Goal: Task Accomplishment & Management: Manage account settings

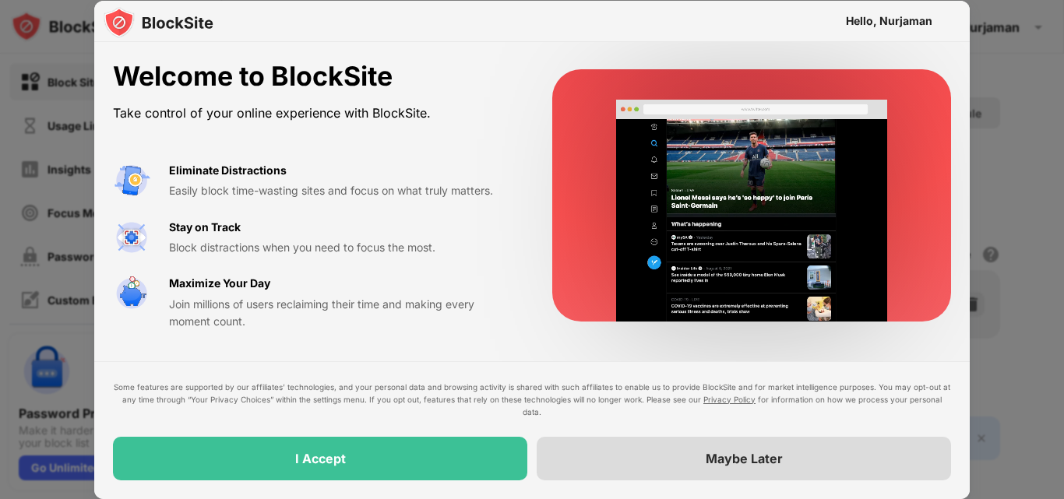
click at [736, 471] on div "Maybe Later" at bounding box center [744, 459] width 415 height 44
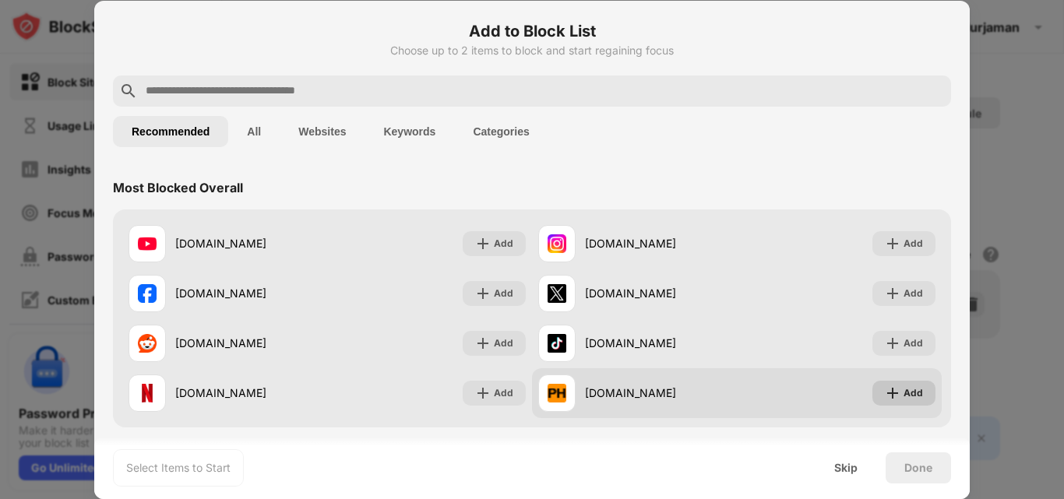
click at [904, 386] on div "Add" at bounding box center [913, 394] width 19 height 16
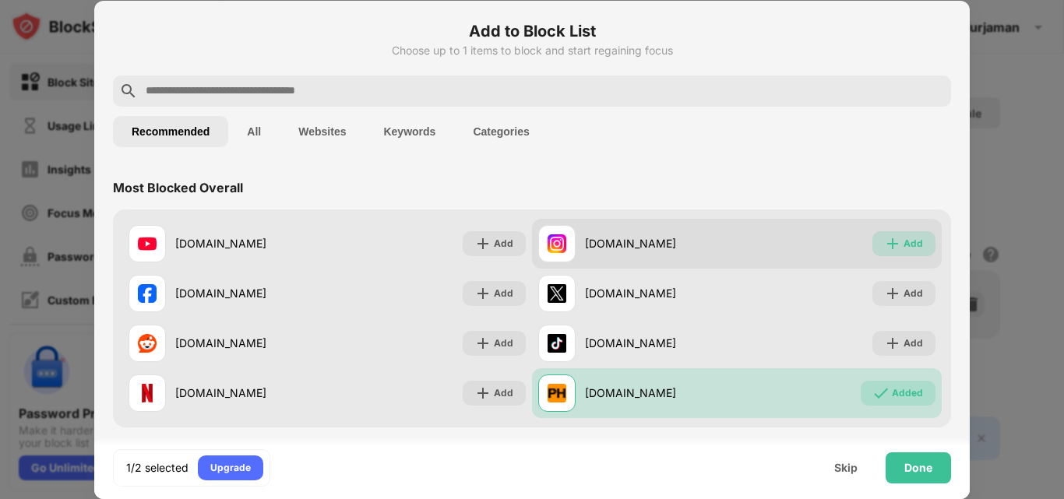
click at [904, 240] on div "Add" at bounding box center [913, 244] width 19 height 16
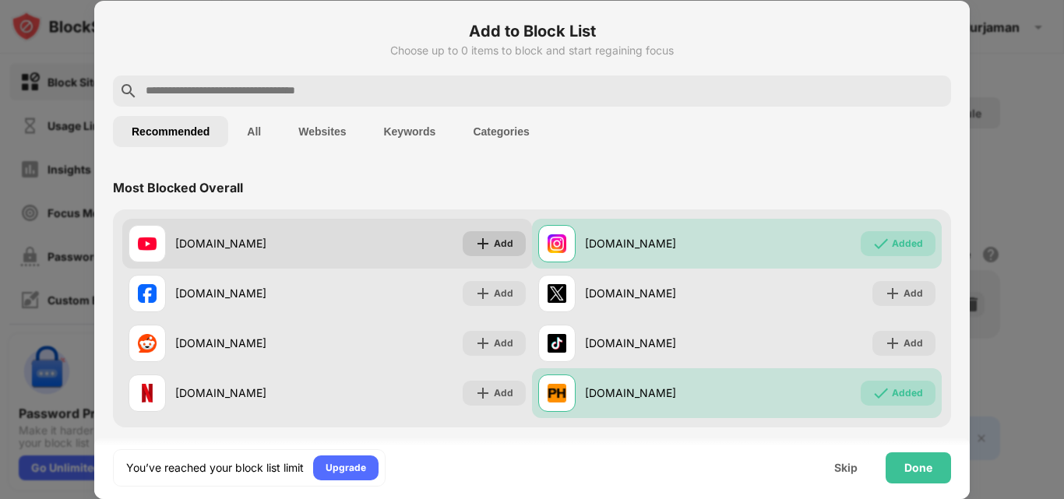
click at [488, 242] on div "Add" at bounding box center [494, 243] width 63 height 25
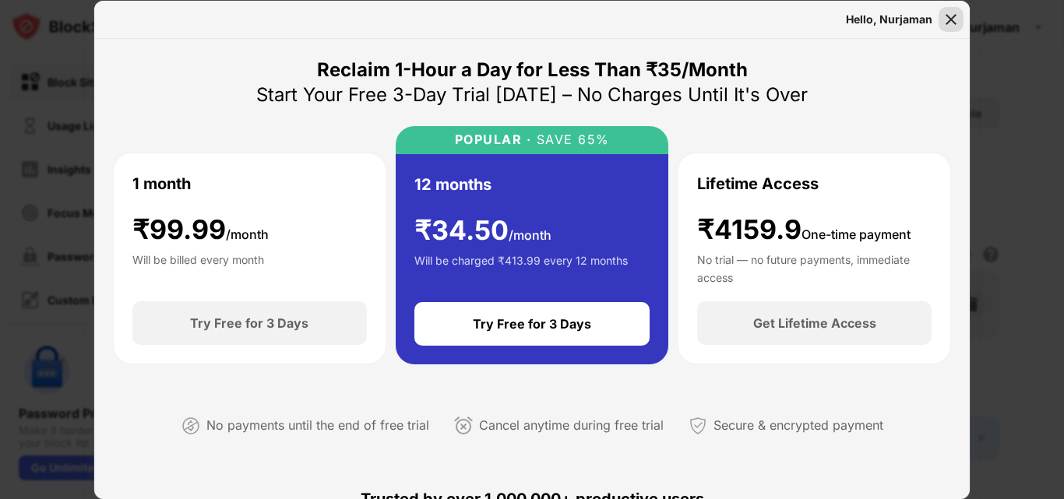
click at [954, 17] on img at bounding box center [952, 20] width 16 height 16
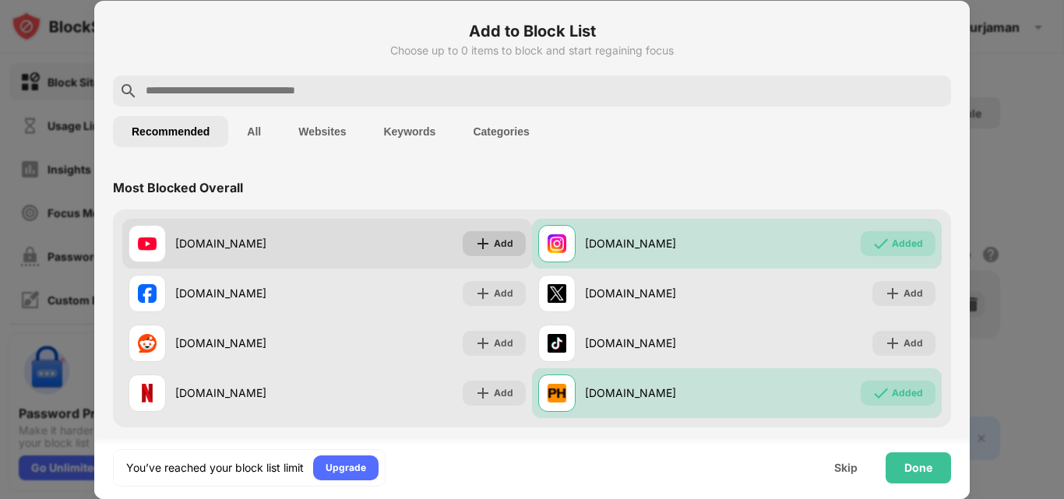
click at [475, 236] on img at bounding box center [483, 244] width 16 height 16
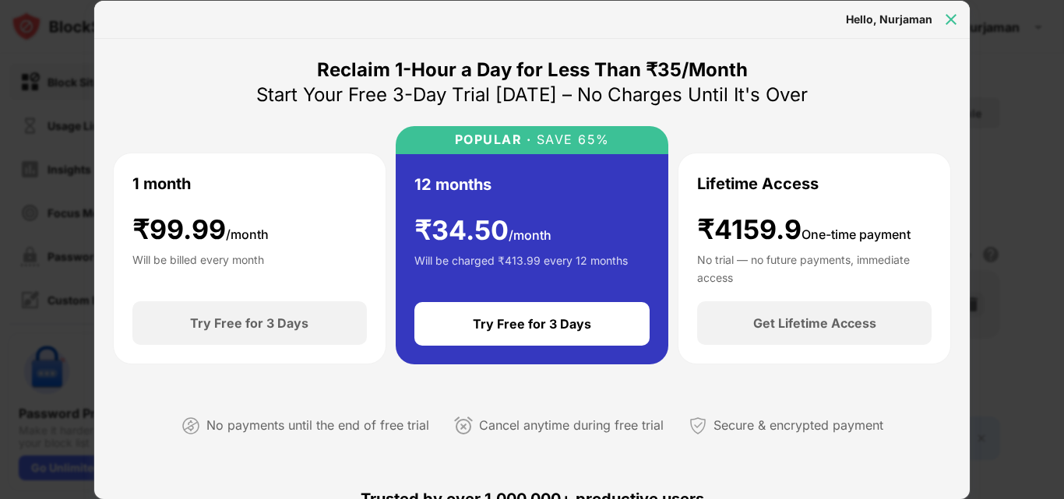
click at [951, 16] on img at bounding box center [952, 20] width 16 height 16
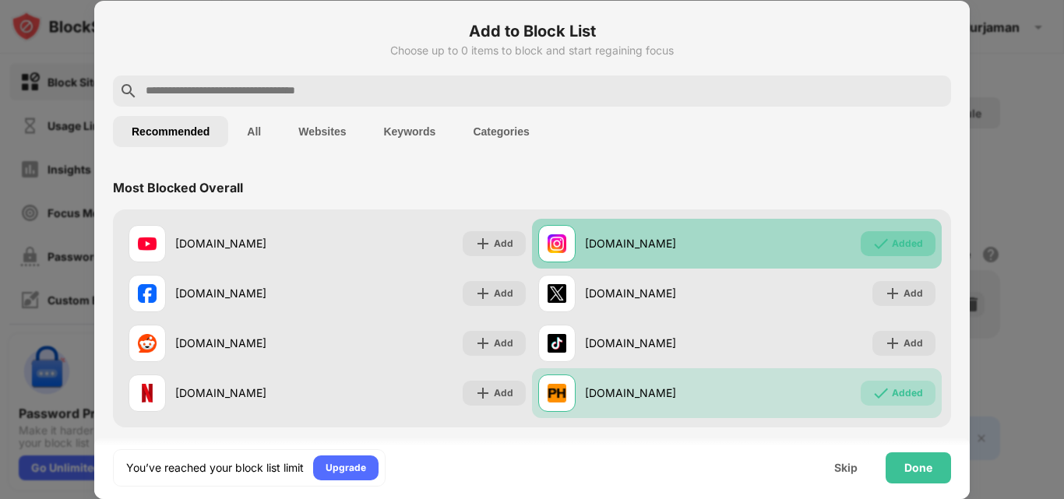
click at [893, 245] on div "Added" at bounding box center [907, 244] width 31 height 16
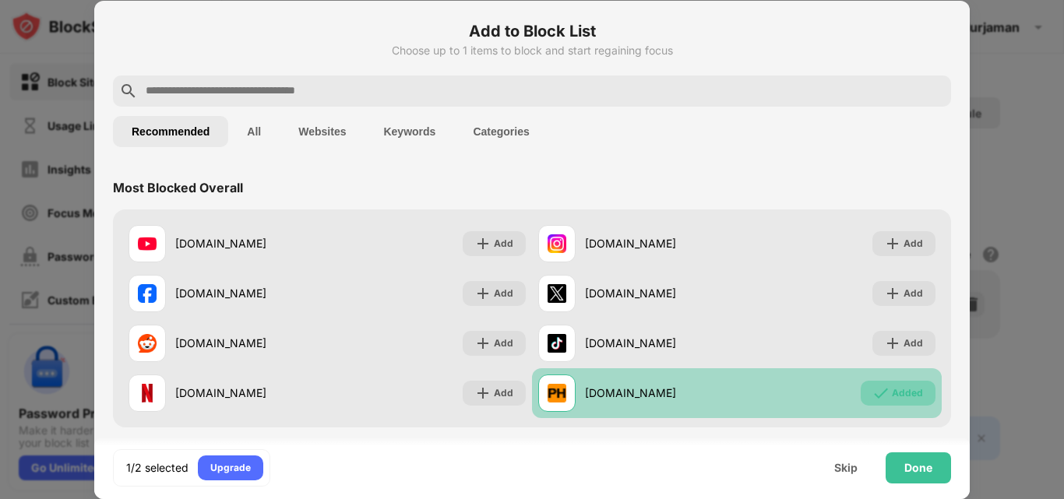
click at [898, 386] on div "Added" at bounding box center [907, 394] width 31 height 16
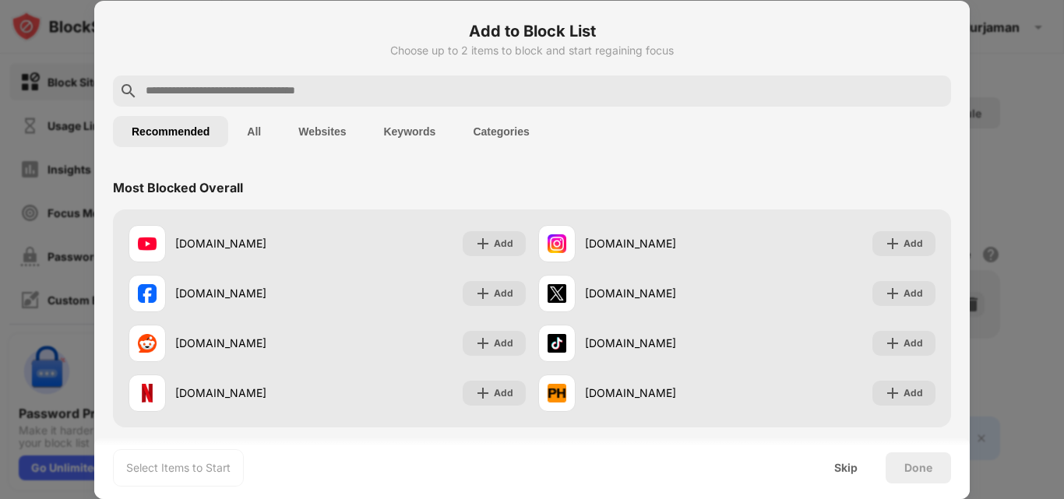
click at [425, 95] on input "text" at bounding box center [544, 91] width 801 height 19
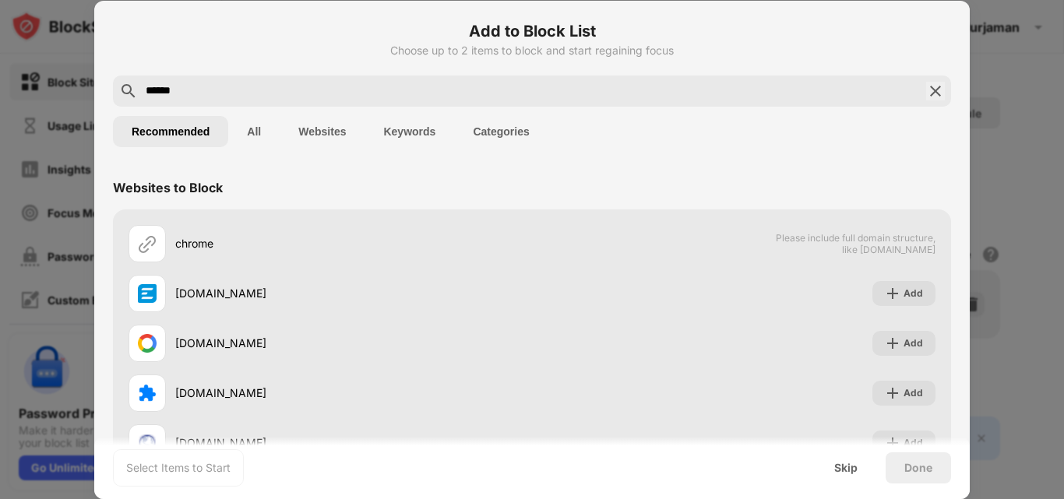
click at [444, 94] on input "******" at bounding box center [532, 91] width 776 height 19
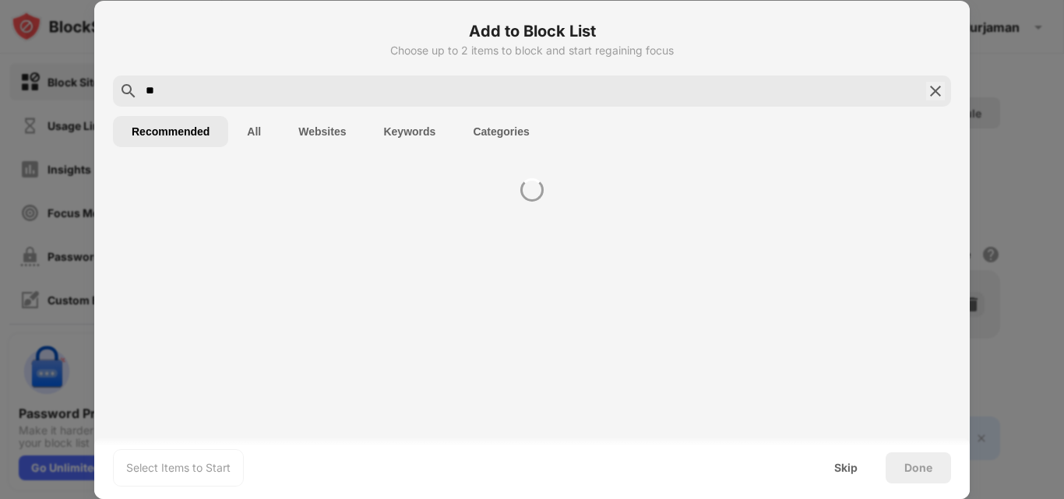
type input "*"
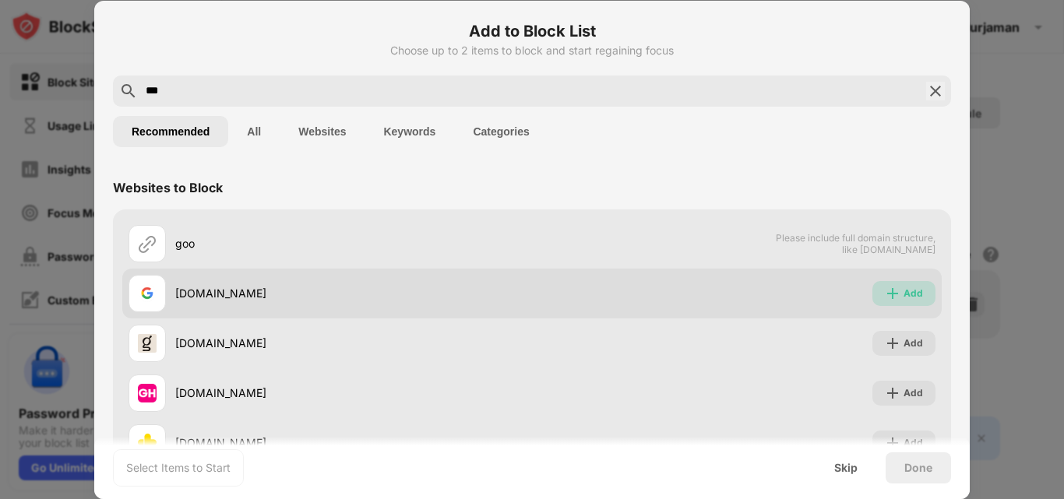
click at [887, 294] on img at bounding box center [893, 294] width 16 height 16
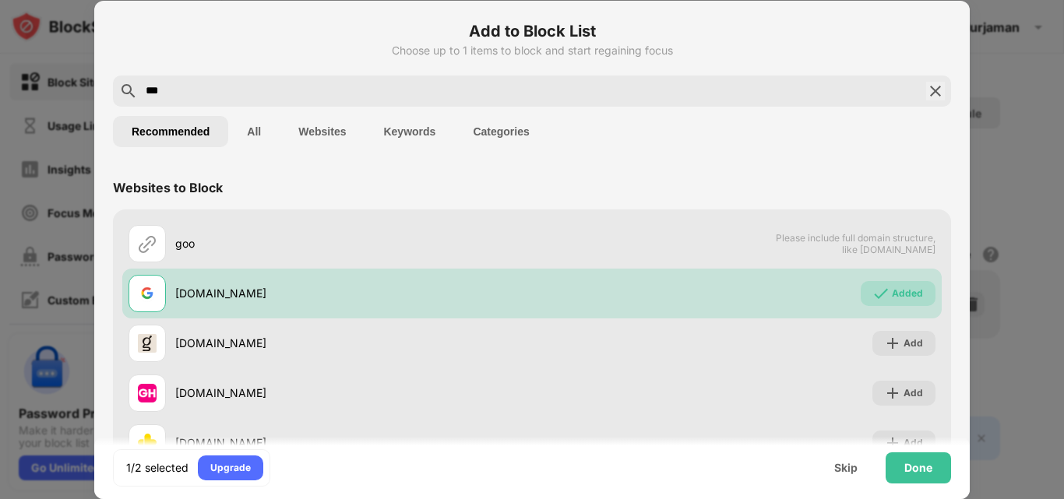
click at [507, 86] on input "***" at bounding box center [532, 91] width 776 height 19
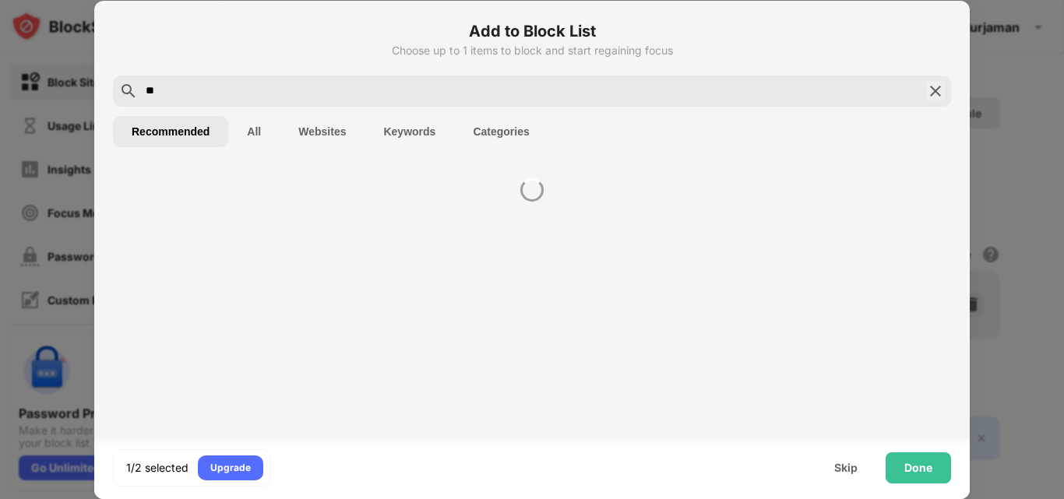
type input "*"
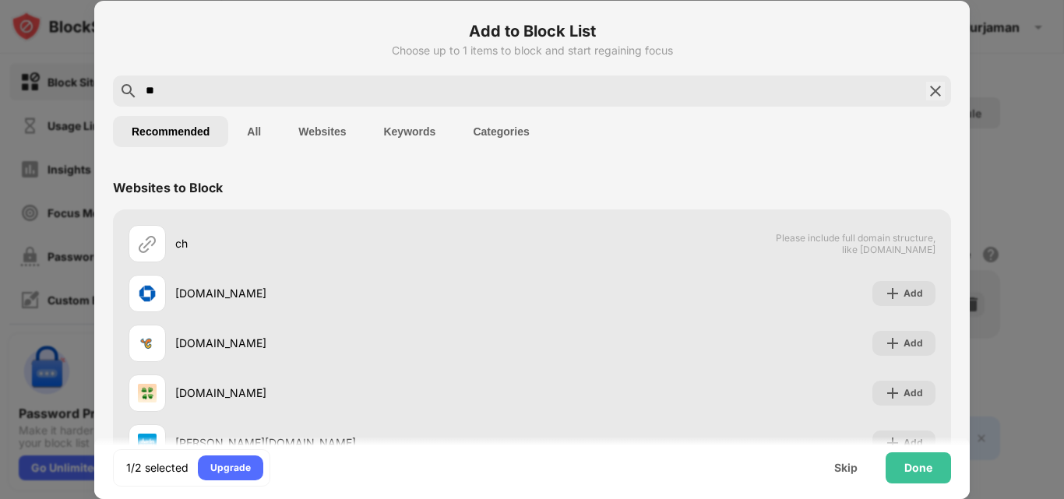
type input "**"
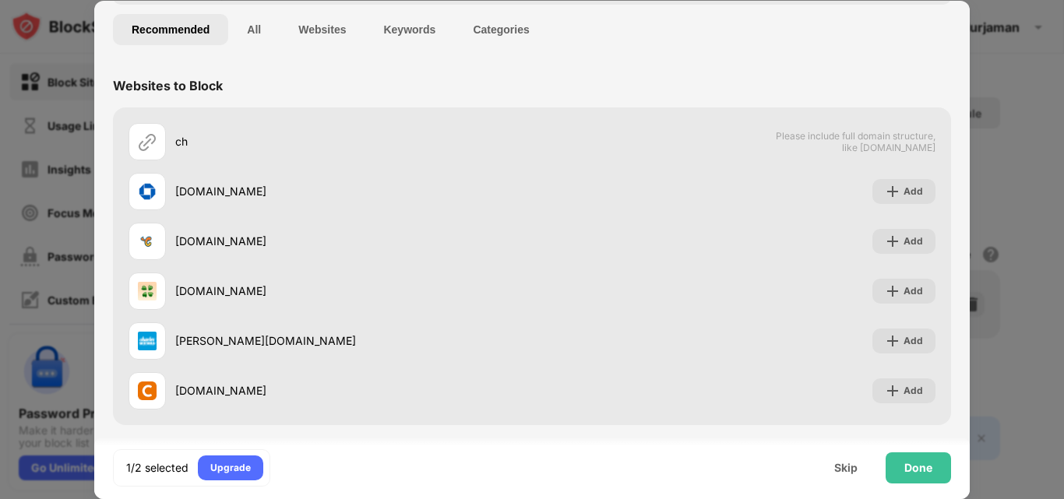
scroll to position [106, 0]
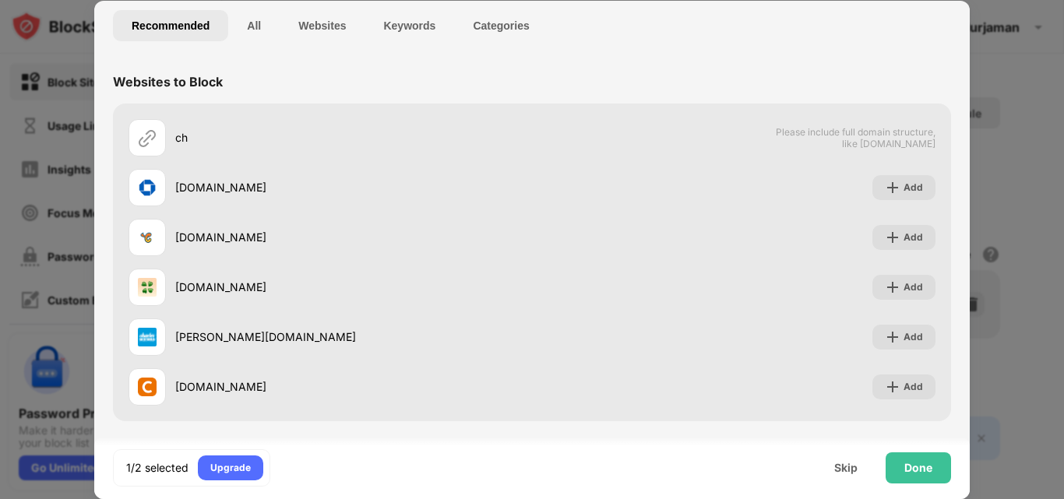
click at [333, 31] on button "Websites" at bounding box center [322, 25] width 85 height 31
click at [397, 25] on button "Keywords" at bounding box center [410, 25] width 90 height 31
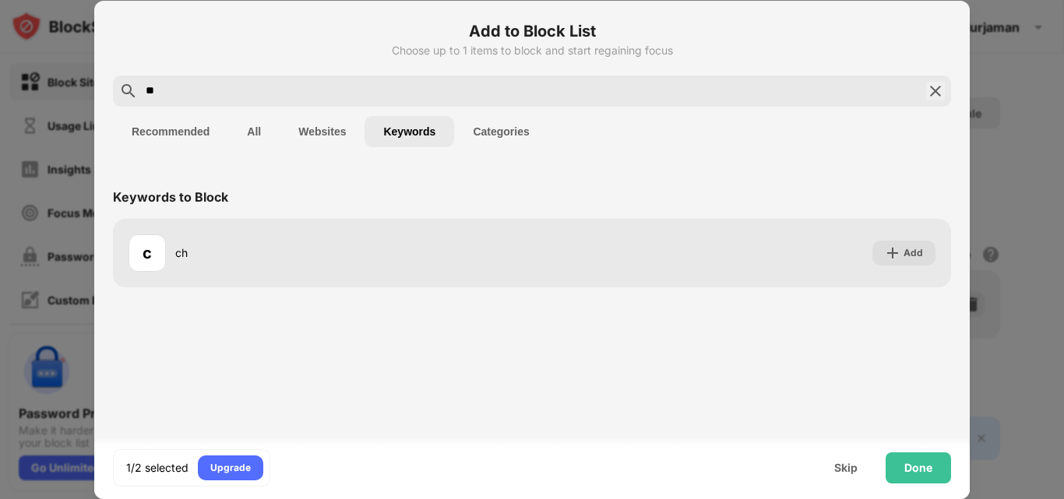
click at [525, 122] on button "Categories" at bounding box center [501, 131] width 94 height 31
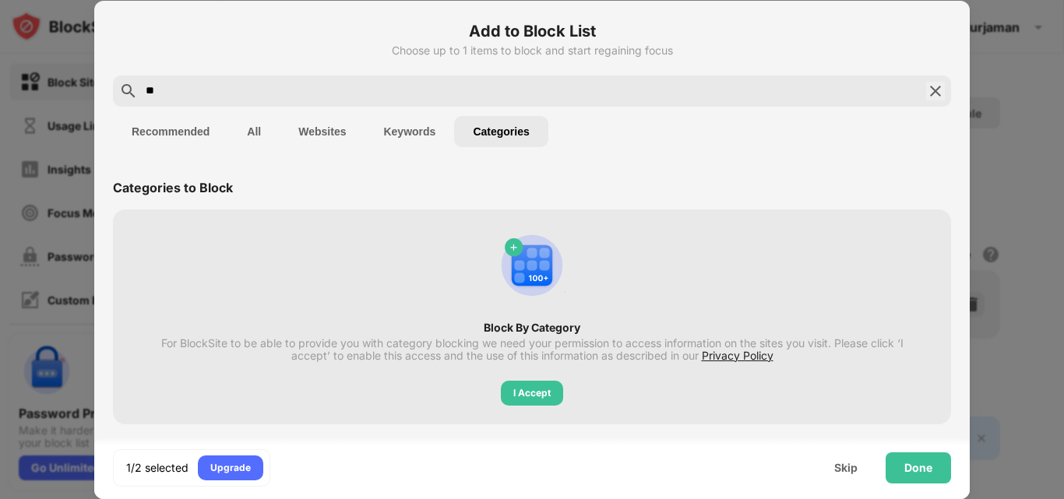
click at [170, 132] on button "Recommended" at bounding box center [170, 131] width 115 height 31
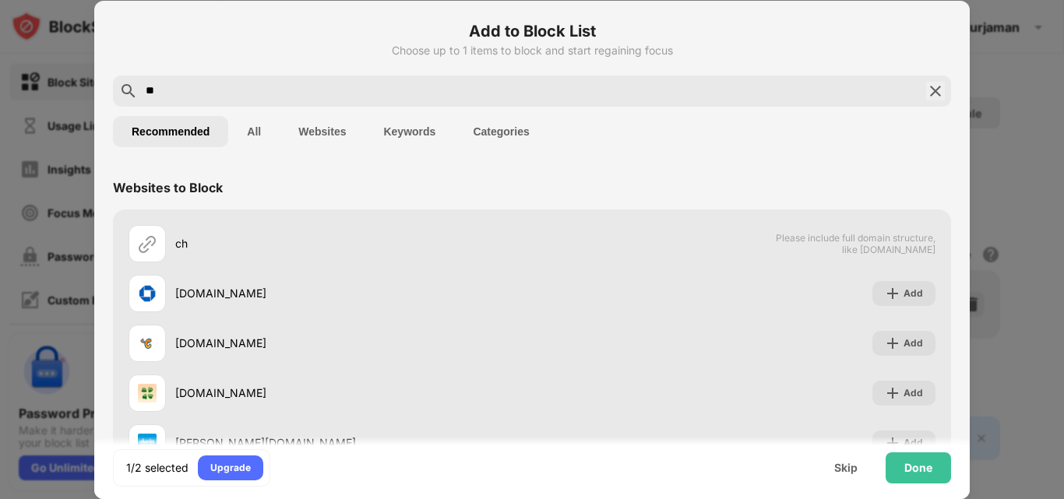
click at [344, 94] on input "**" at bounding box center [532, 91] width 776 height 19
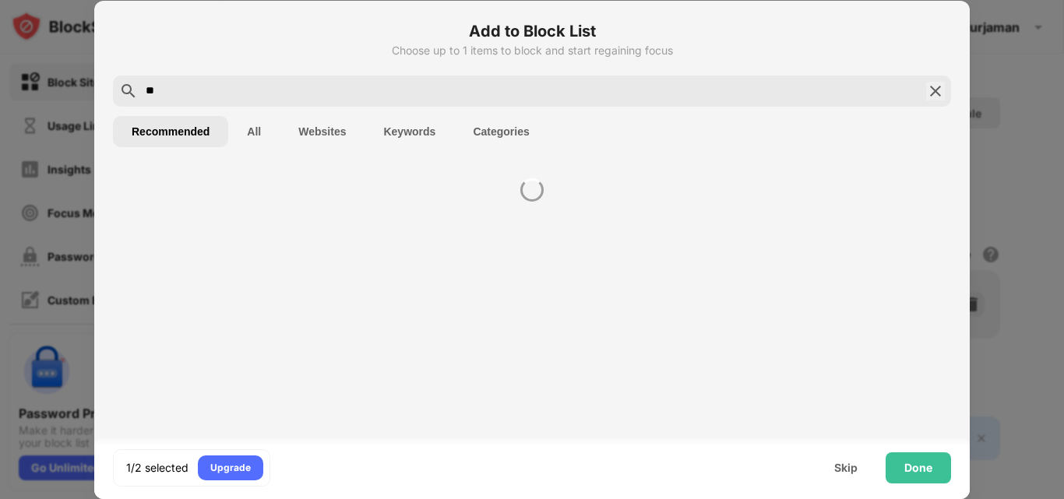
type input "*"
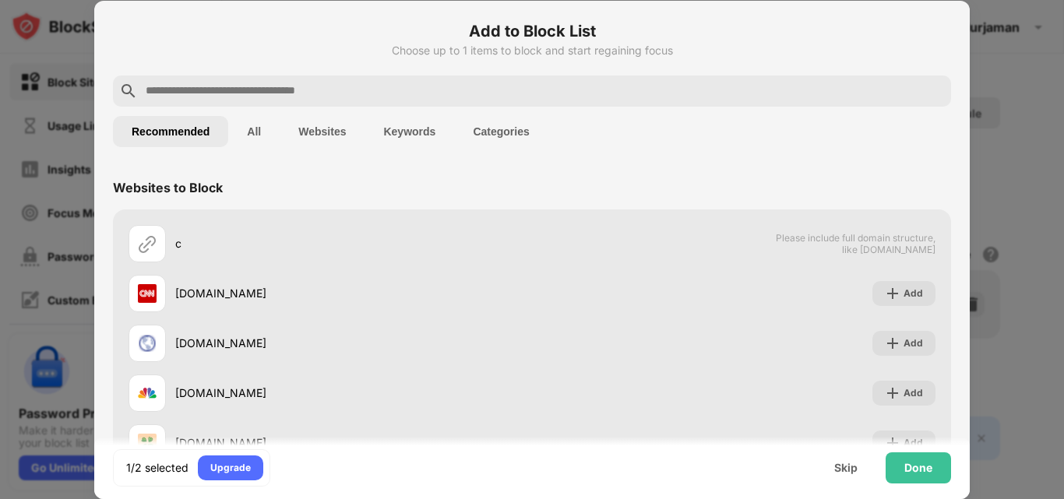
click at [252, 132] on button "All" at bounding box center [253, 131] width 51 height 31
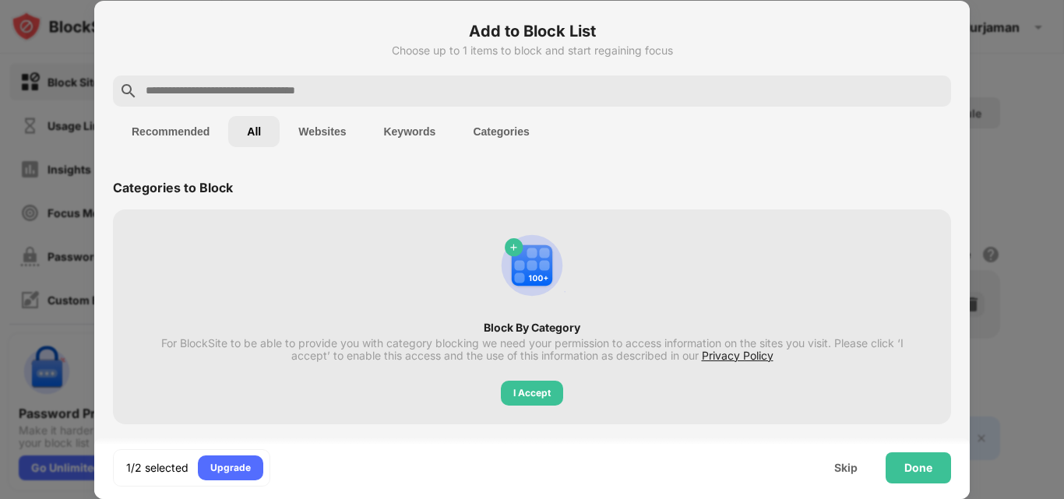
click at [170, 131] on button "Recommended" at bounding box center [170, 131] width 115 height 31
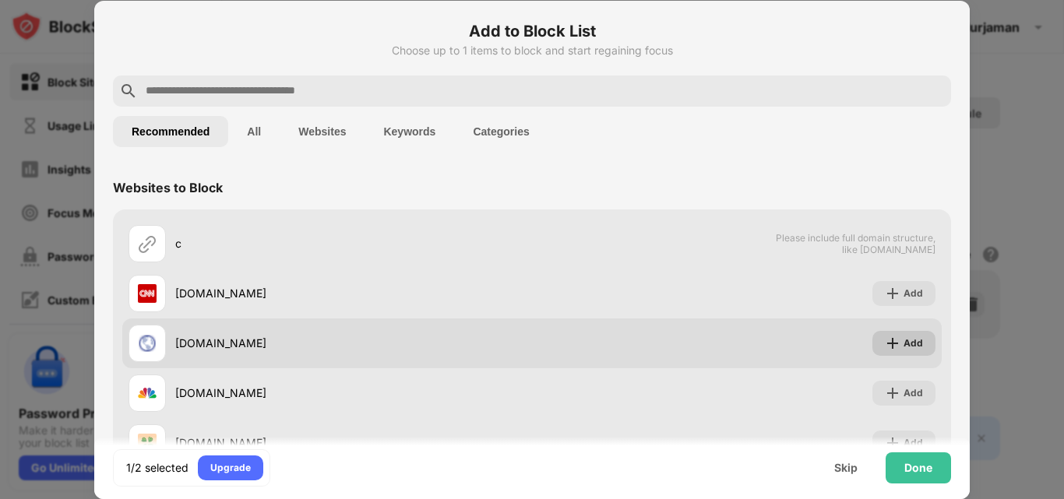
scroll to position [106, 0]
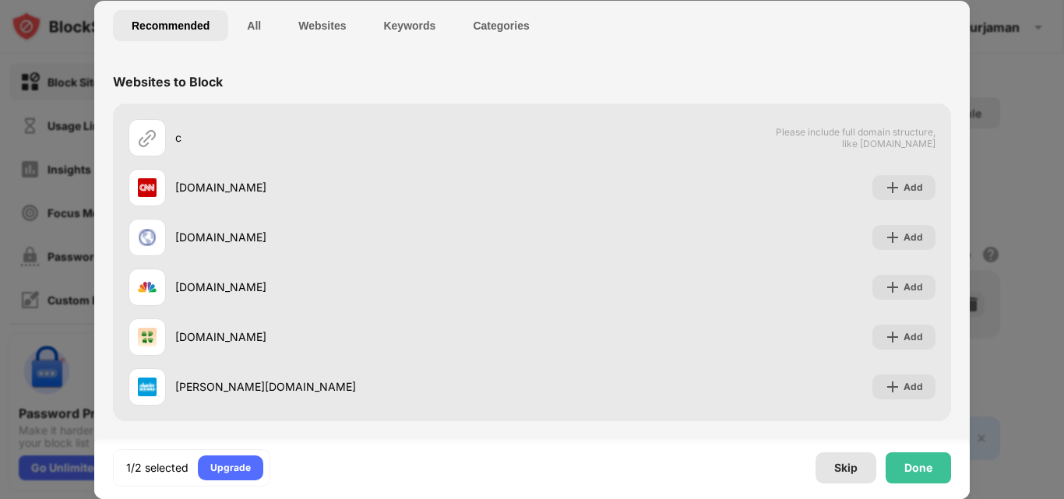
click at [849, 471] on div "Skip" at bounding box center [846, 468] width 23 height 12
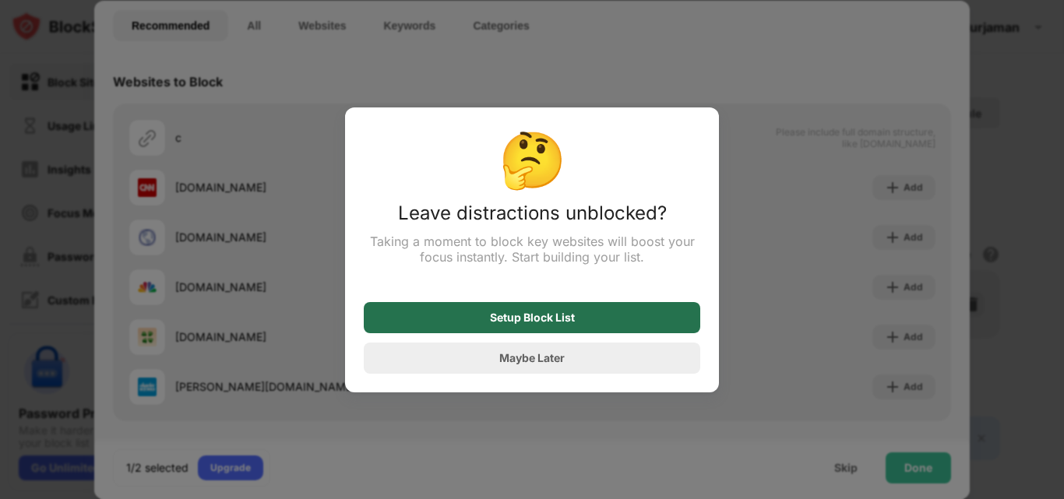
click at [550, 327] on div "Setup Block List" at bounding box center [532, 317] width 337 height 31
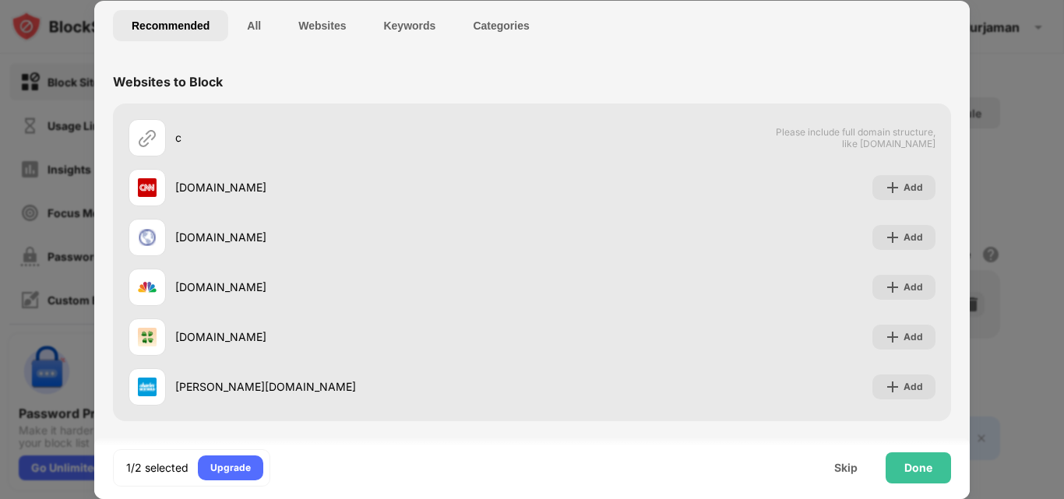
click at [341, 23] on button "Websites" at bounding box center [322, 25] width 85 height 31
click at [376, 30] on button "Keywords" at bounding box center [410, 25] width 90 height 31
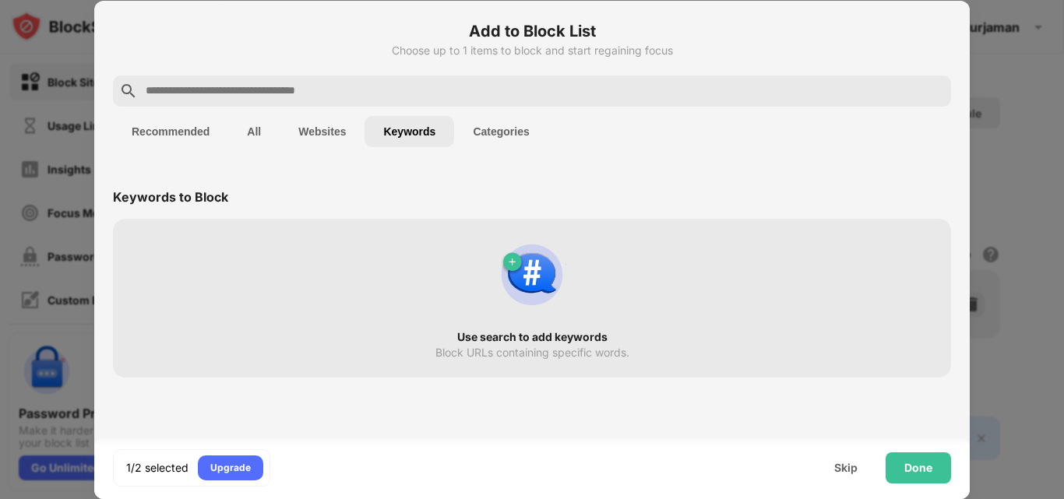
scroll to position [0, 0]
click at [175, 139] on button "Recommended" at bounding box center [170, 131] width 115 height 31
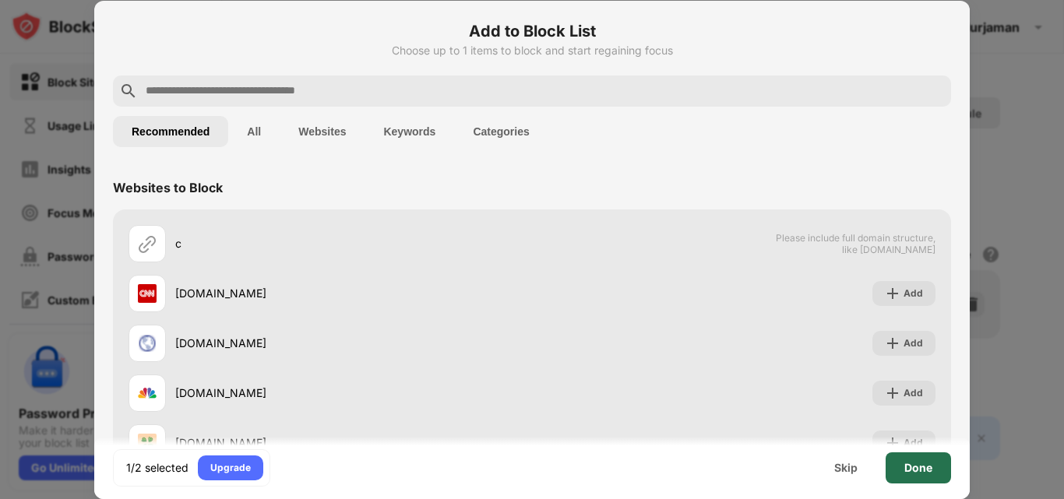
click at [944, 471] on div "Done" at bounding box center [918, 468] width 65 height 31
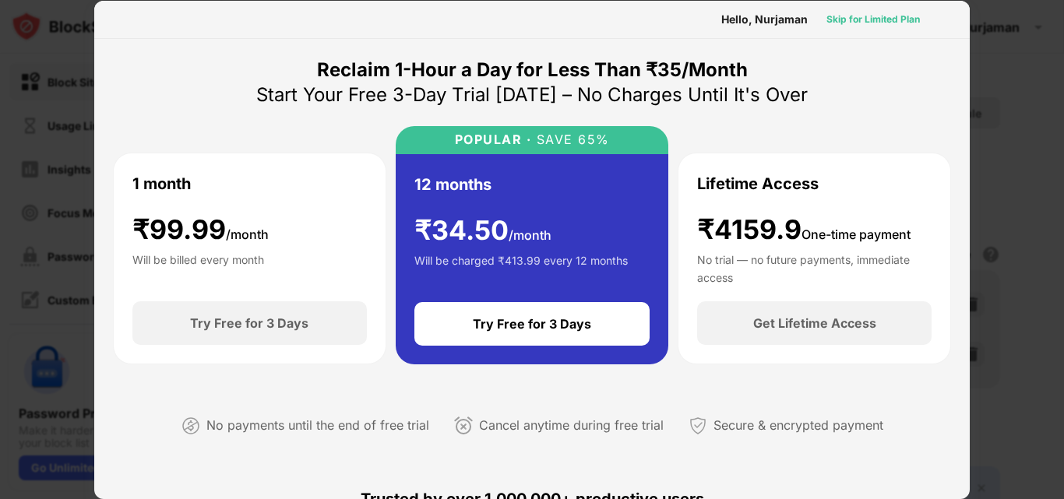
click at [871, 24] on div "Skip for Limited Plan" at bounding box center [874, 20] width 94 height 16
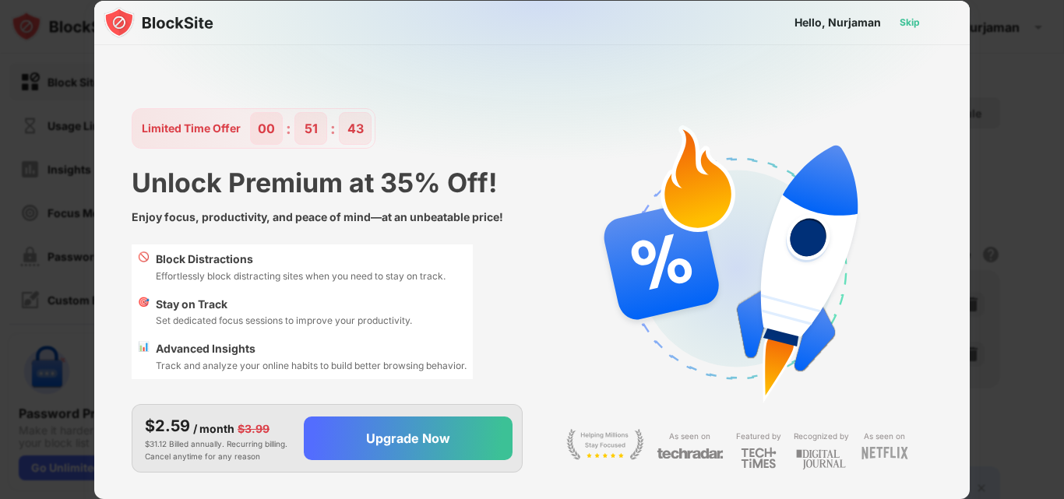
click at [909, 24] on div "Skip" at bounding box center [910, 23] width 20 height 16
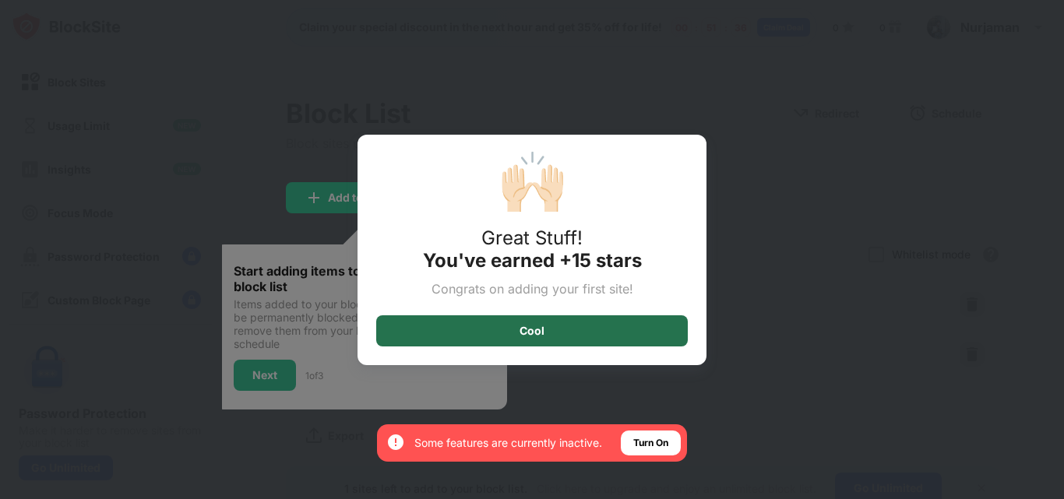
click at [573, 333] on div "Cool" at bounding box center [532, 331] width 312 height 31
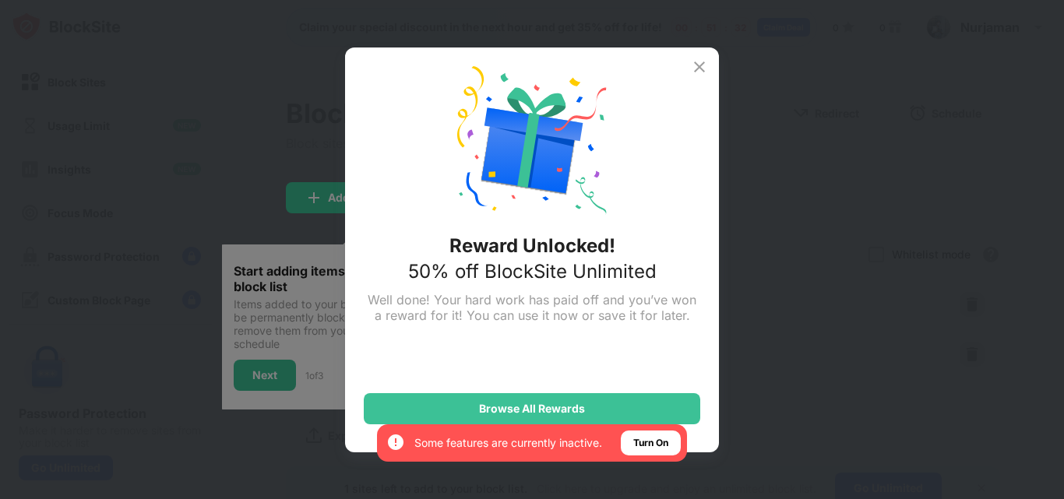
click at [706, 61] on img at bounding box center [699, 67] width 19 height 19
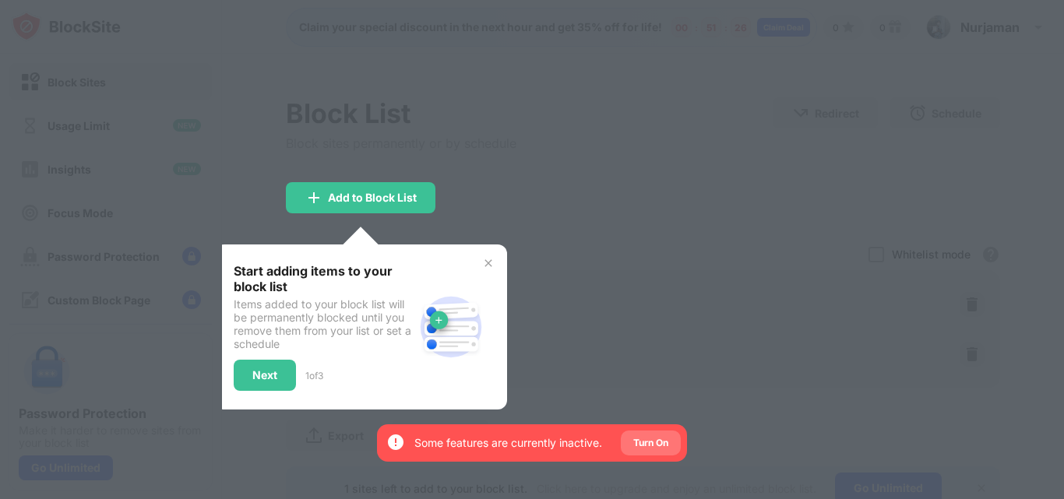
click at [669, 442] on div "Turn On" at bounding box center [650, 444] width 35 height 16
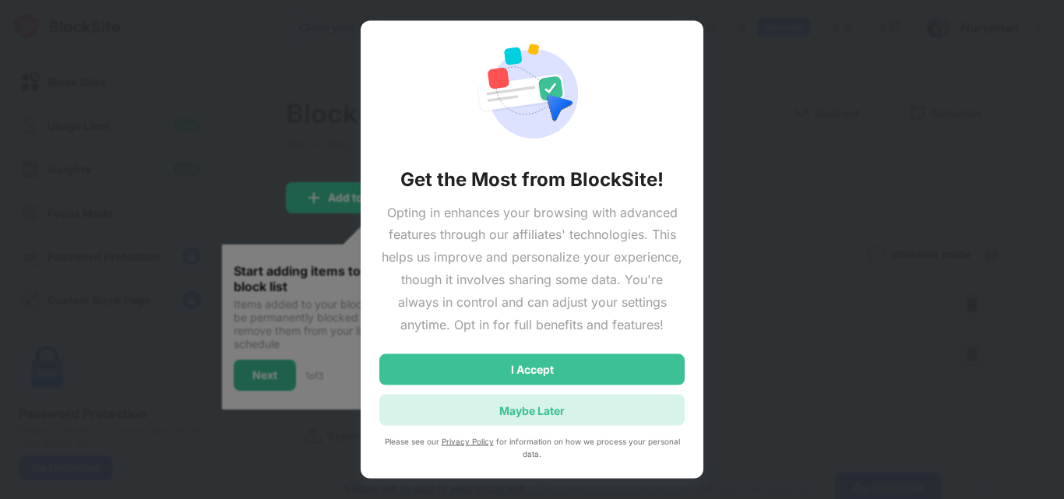
click at [588, 405] on div "Maybe Later" at bounding box center [531, 410] width 305 height 31
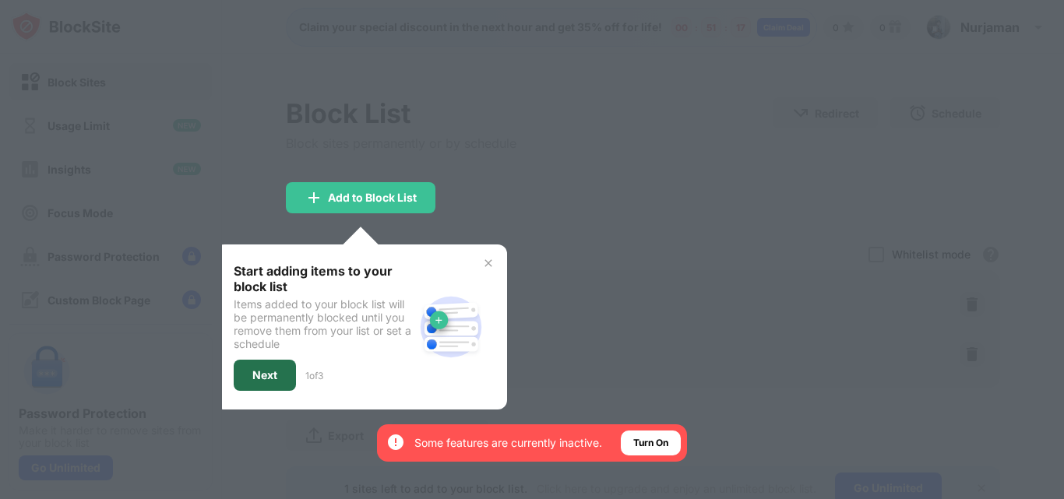
click at [265, 374] on div "Next" at bounding box center [264, 375] width 25 height 12
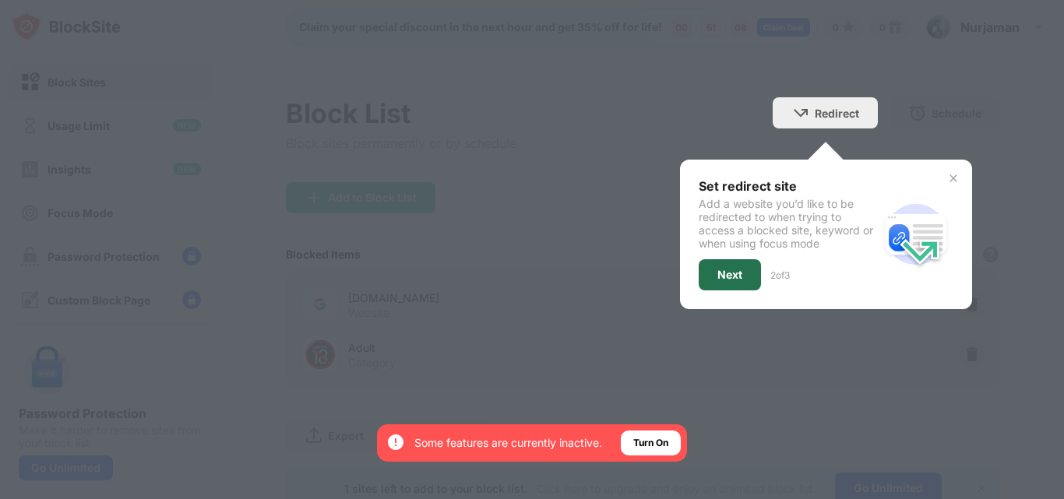
click at [729, 272] on div "Next" at bounding box center [730, 275] width 25 height 12
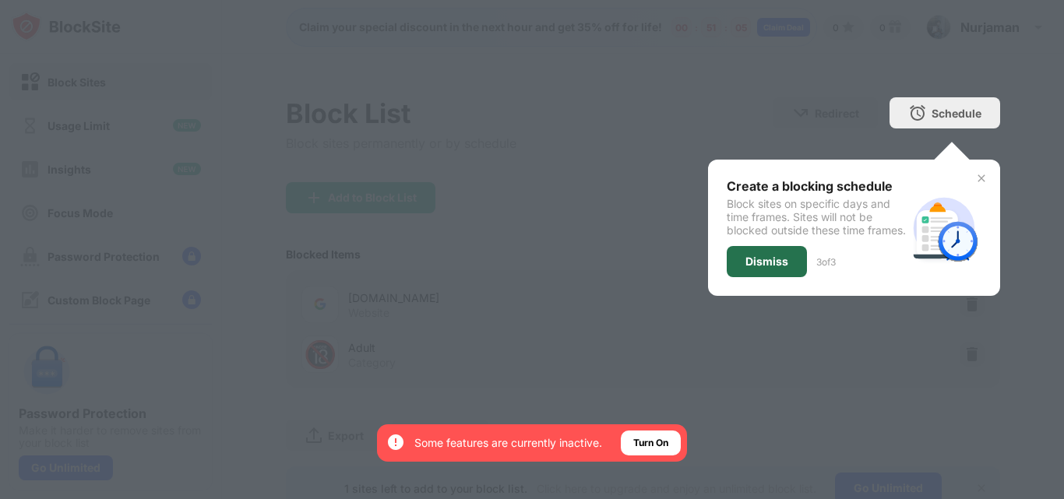
click at [771, 268] on div "Dismiss" at bounding box center [767, 262] width 43 height 12
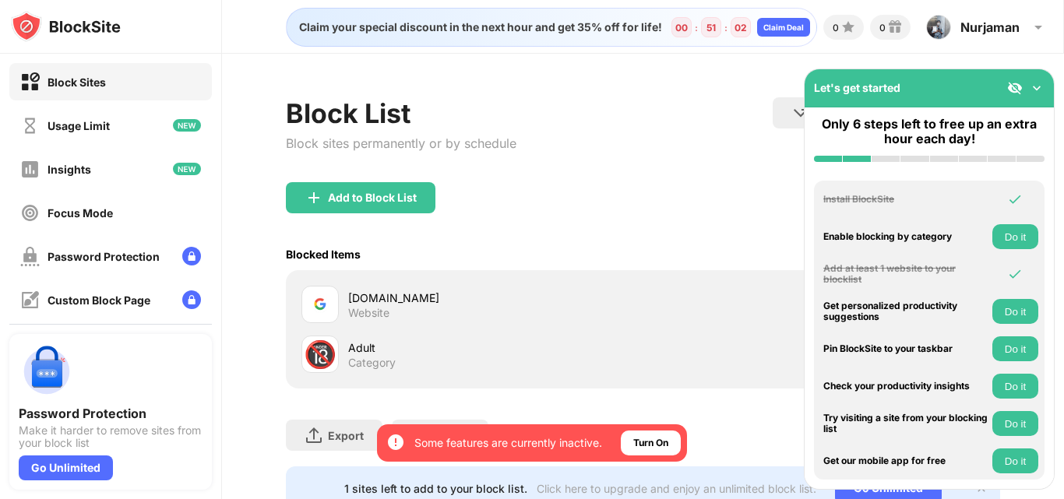
scroll to position [66, 0]
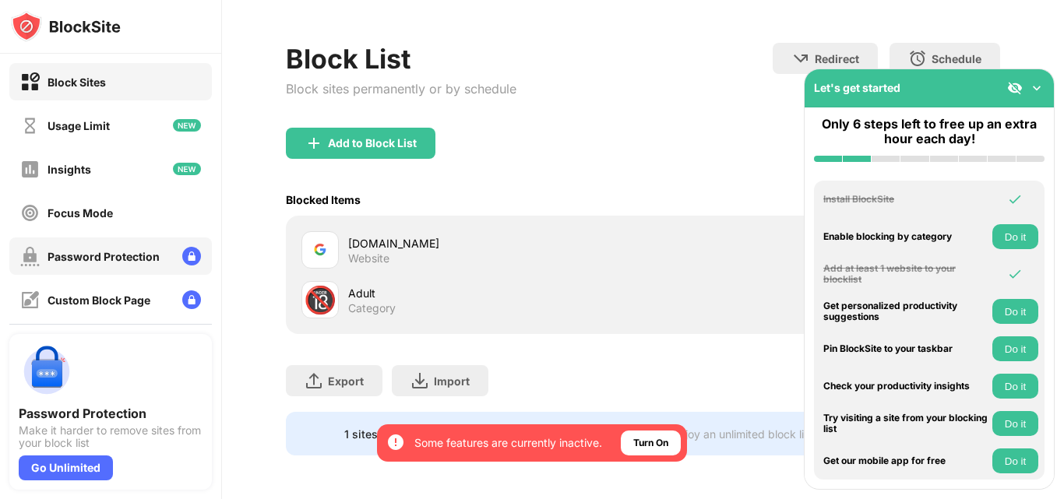
click at [183, 255] on img at bounding box center [191, 256] width 19 height 19
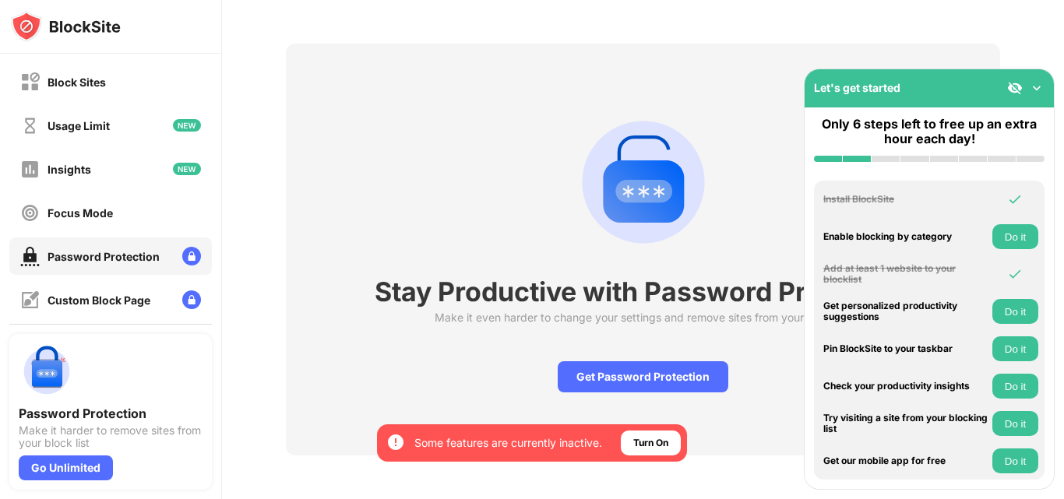
scroll to position [65, 0]
click at [630, 364] on div "Get Password Protection" at bounding box center [643, 377] width 171 height 31
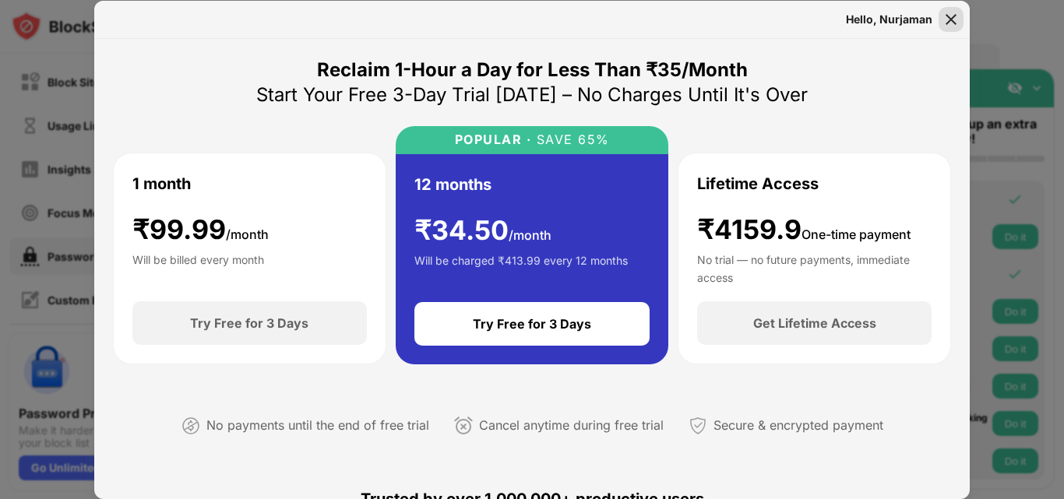
click at [958, 16] on img at bounding box center [952, 20] width 16 height 16
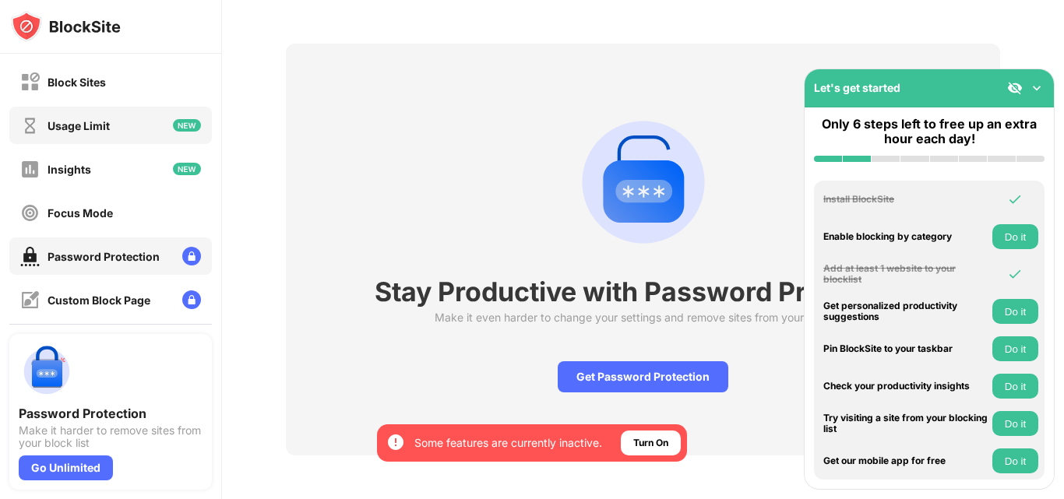
click at [138, 121] on div "Usage Limit" at bounding box center [110, 125] width 203 height 37
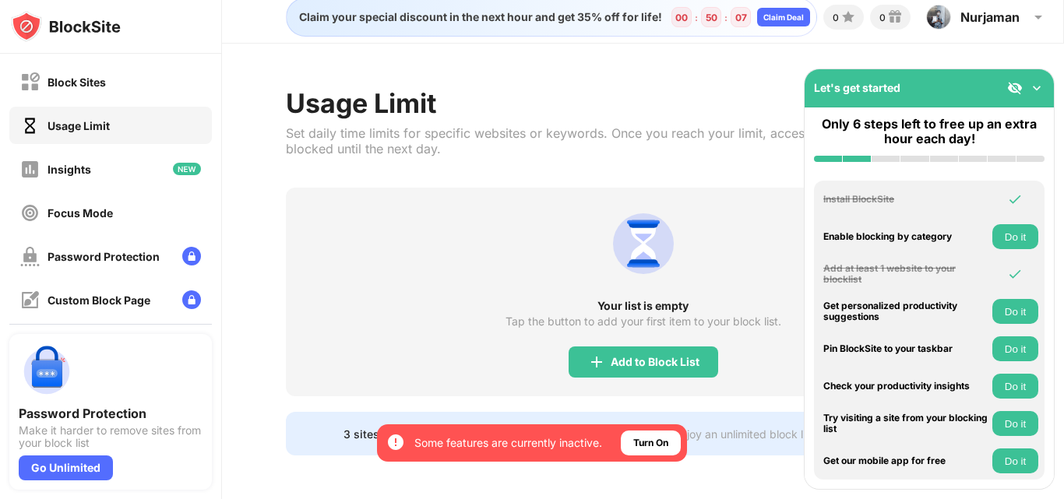
scroll to position [22, 0]
click at [667, 356] on div "Add to Block List" at bounding box center [655, 362] width 89 height 12
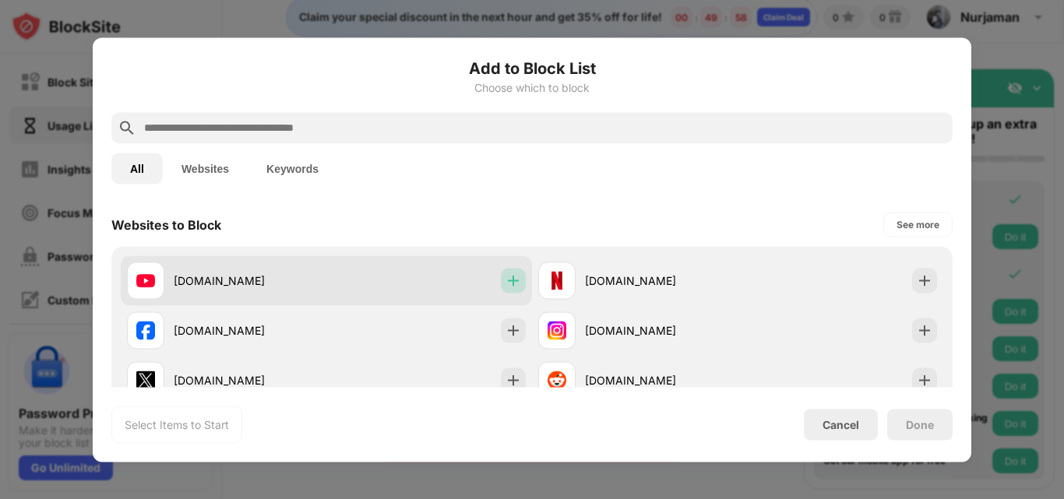
click at [515, 279] on img at bounding box center [514, 281] width 16 height 16
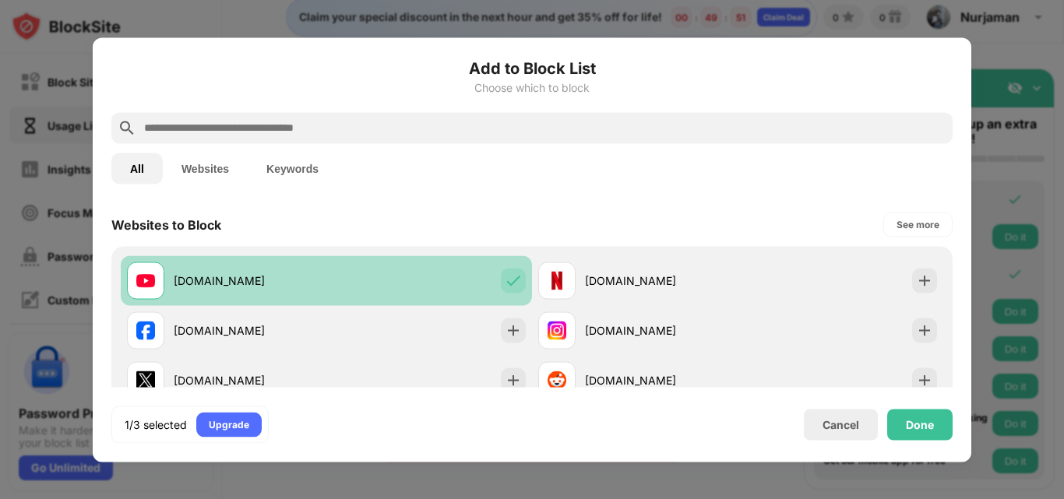
click at [506, 276] on img at bounding box center [514, 281] width 16 height 16
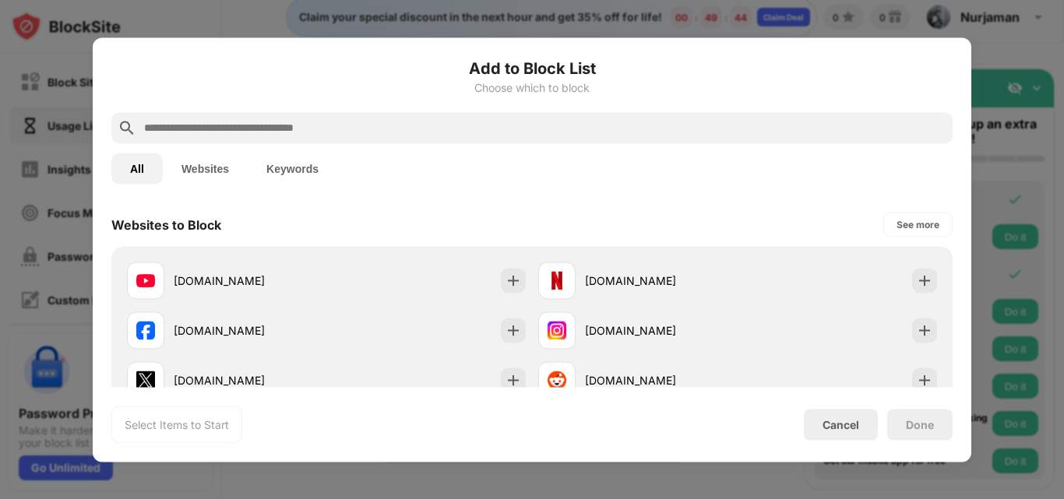
click at [341, 125] on input "text" at bounding box center [545, 127] width 804 height 19
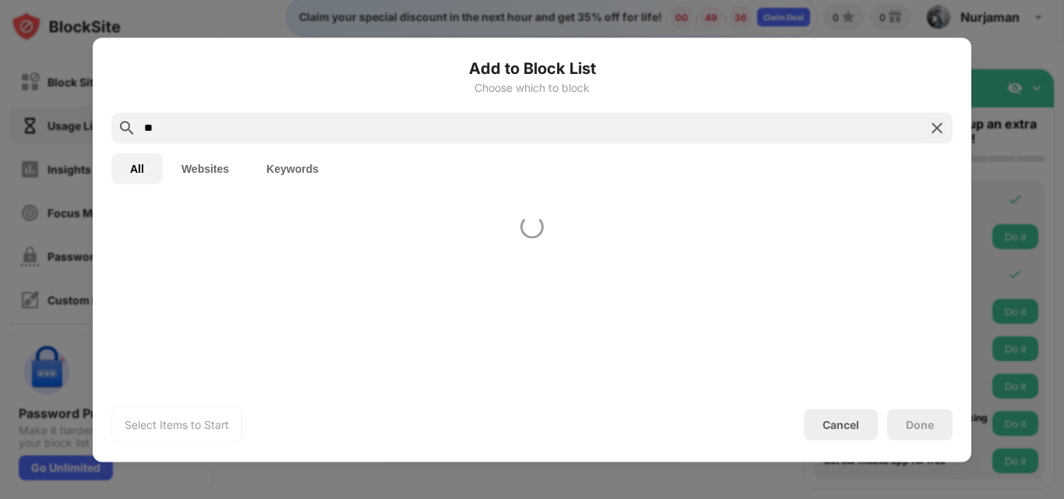
type input "*"
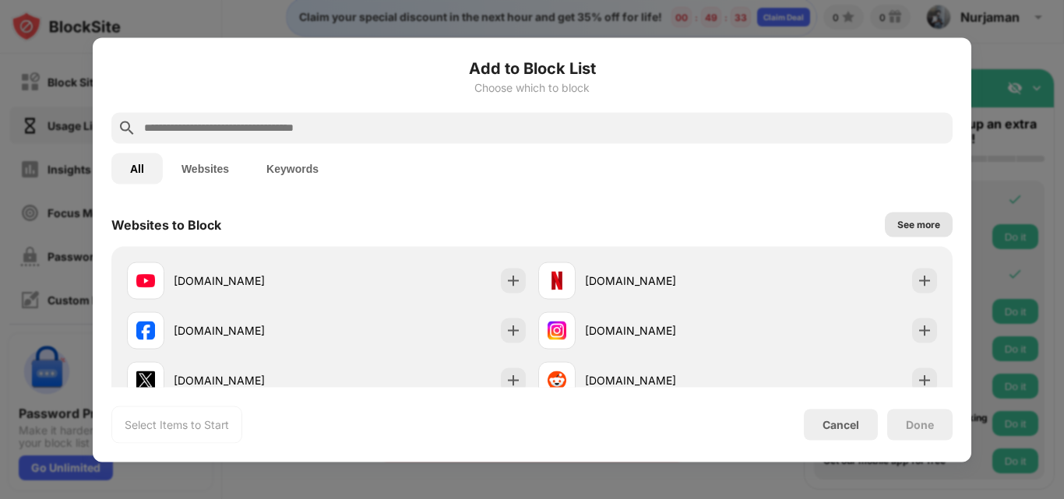
click at [938, 228] on div "See more" at bounding box center [919, 224] width 68 height 25
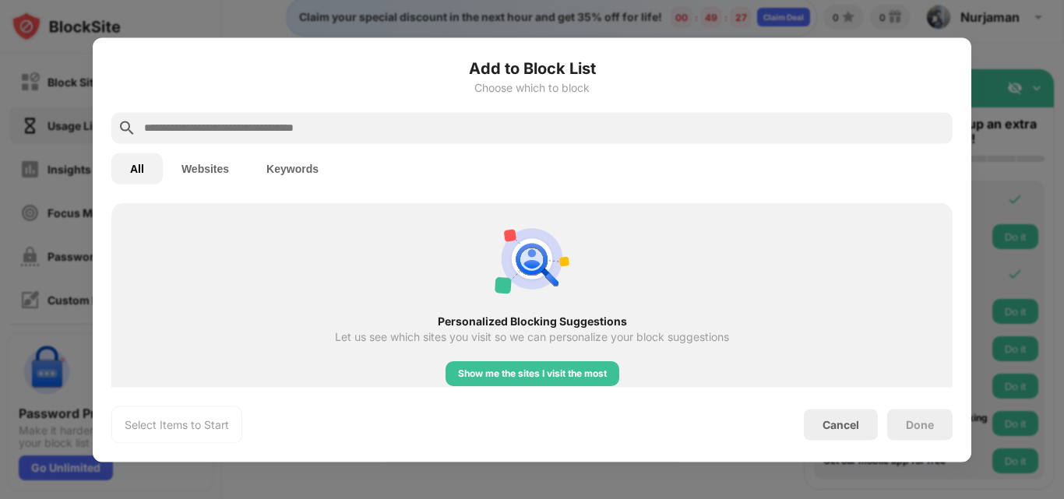
scroll to position [1857, 0]
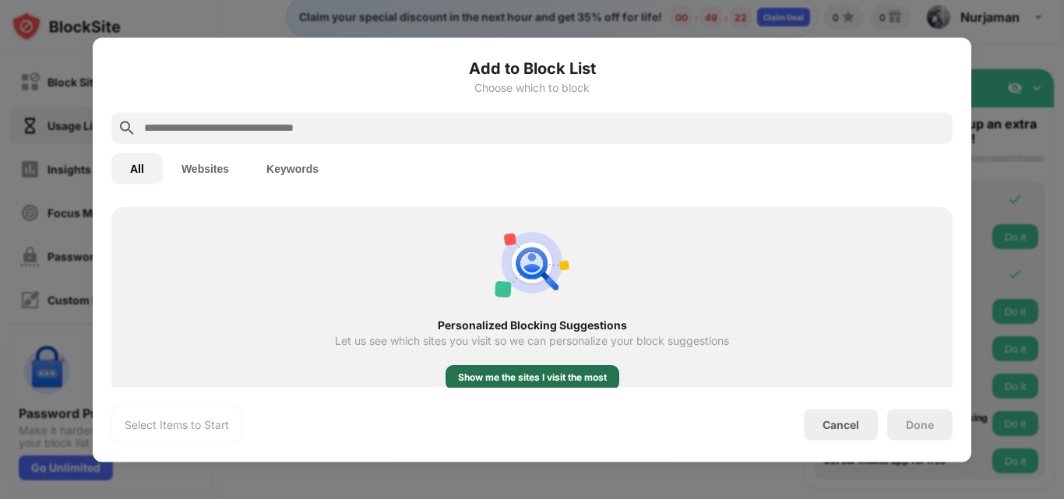
click at [530, 372] on div "Show me the sites I visit the most" at bounding box center [532, 378] width 149 height 16
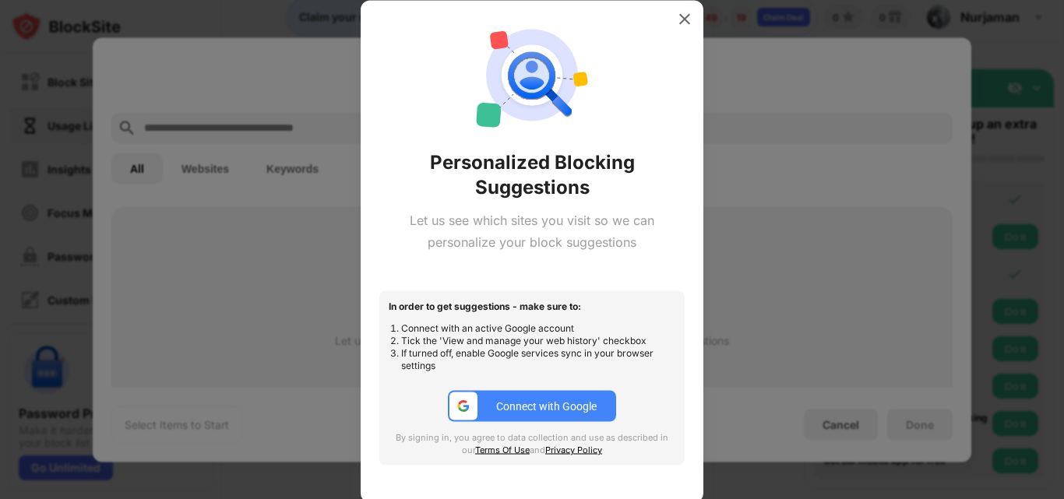
click at [540, 411] on div "Connect with Google" at bounding box center [546, 407] width 101 height 12
click at [697, 23] on div "Personalized Blocking Suggestions Let us see which sites you visit so we can pe…" at bounding box center [532, 251] width 343 height 503
click at [690, 23] on img at bounding box center [685, 19] width 16 height 16
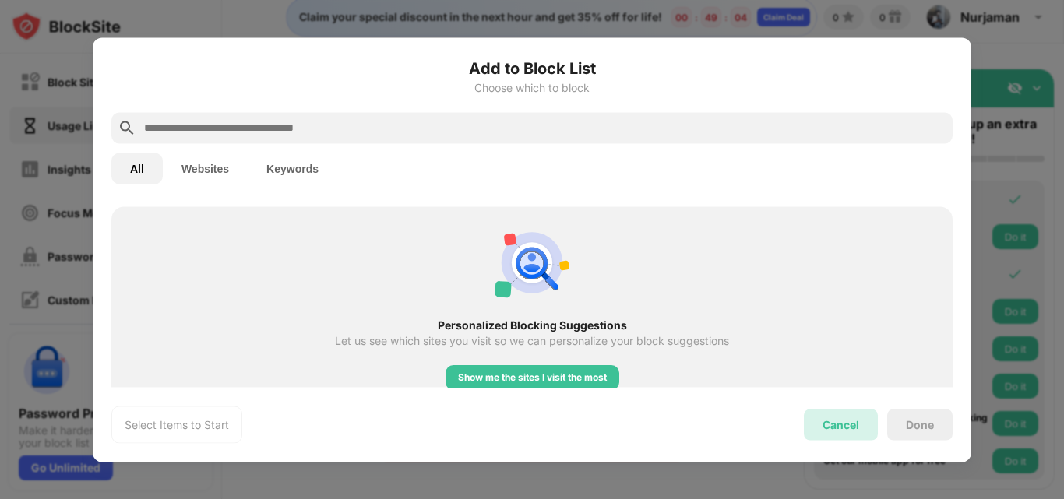
click at [849, 428] on div "Cancel" at bounding box center [841, 424] width 37 height 13
